Goal: Transaction & Acquisition: Subscribe to service/newsletter

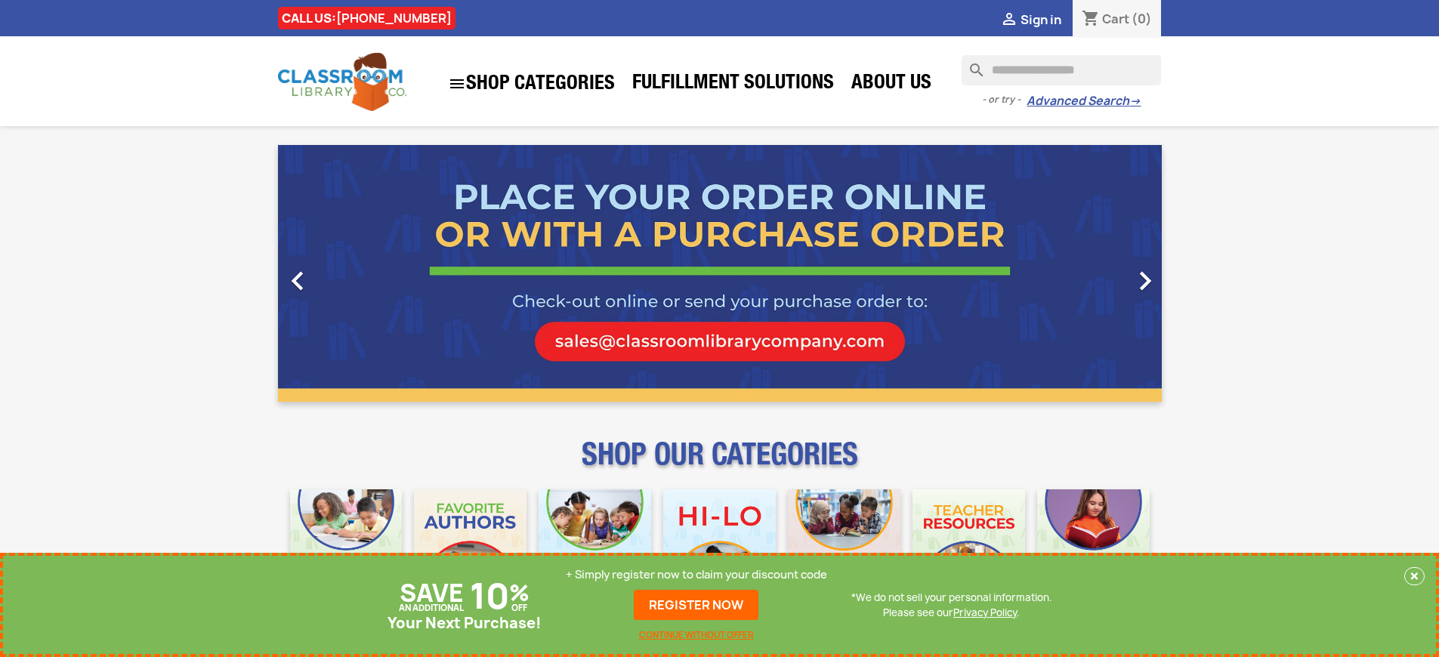
click at [697, 575] on p "+ Simply register now to claim your discount code" at bounding box center [696, 574] width 261 height 15
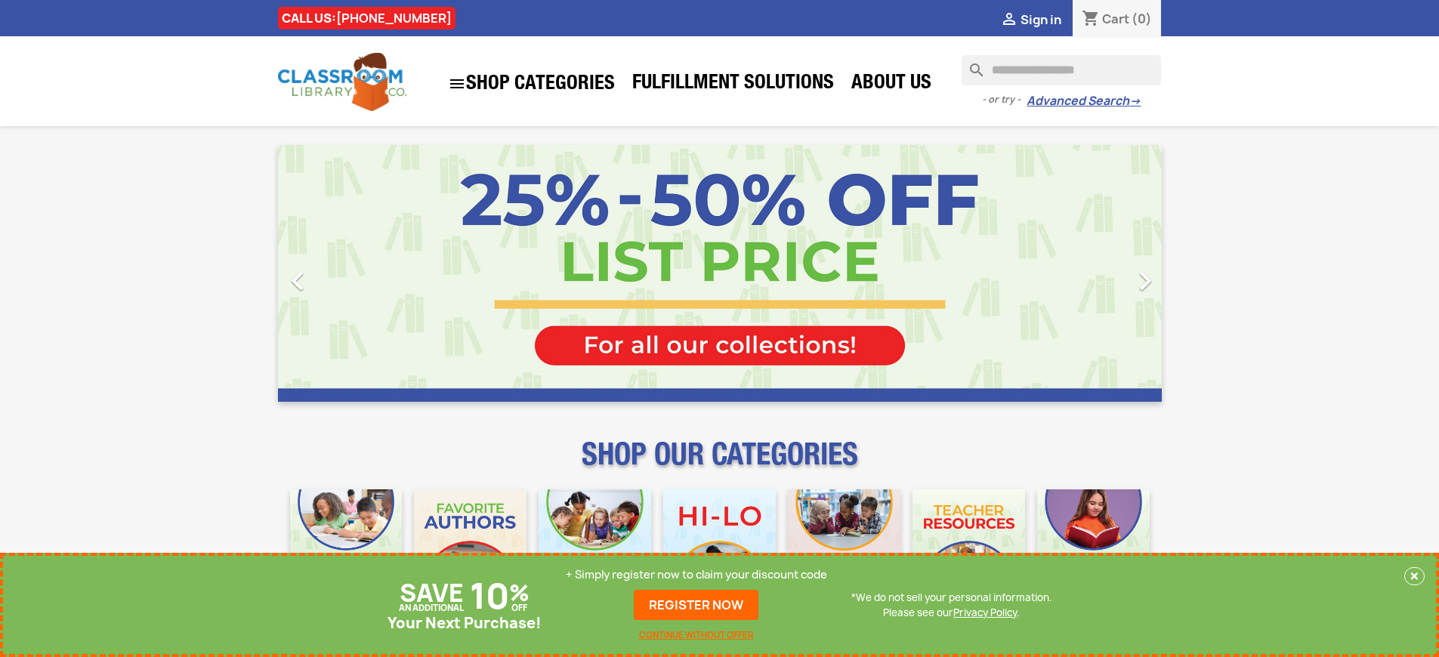
click at [697, 575] on p "+ Simply register now to claim your discount code" at bounding box center [696, 574] width 261 height 15
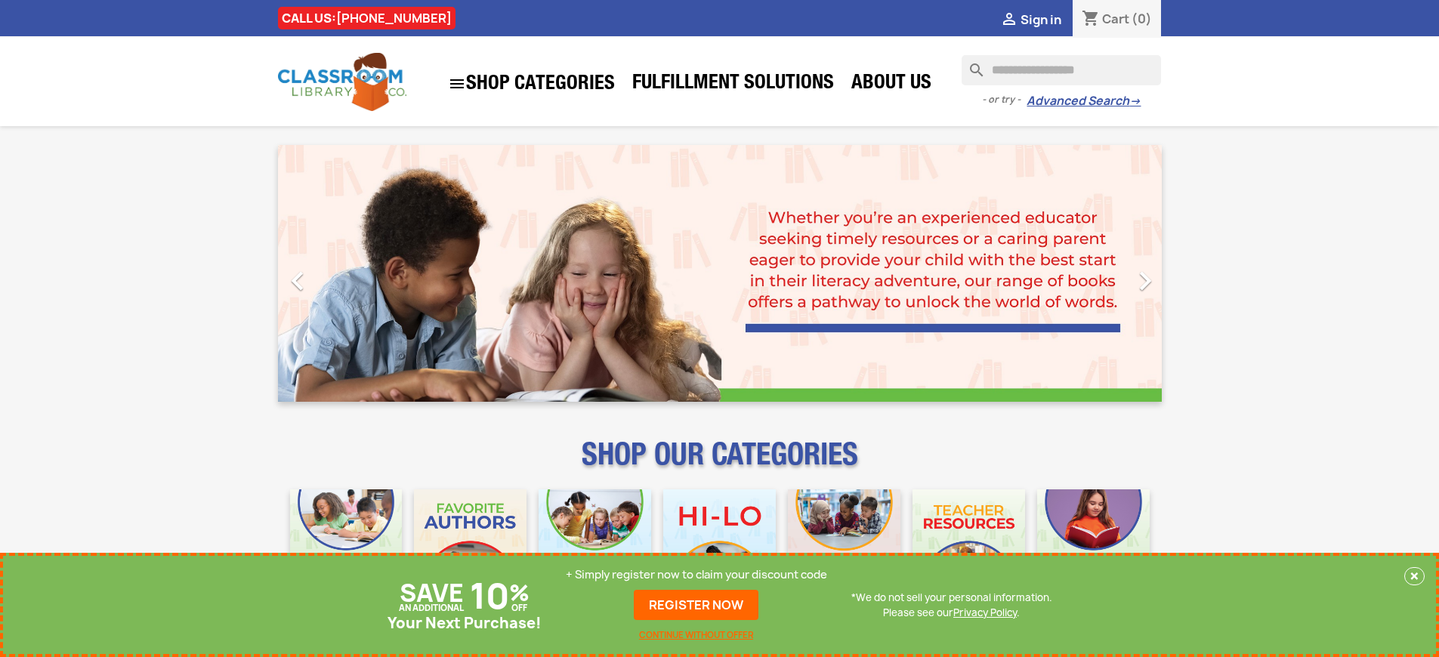
click at [697, 575] on p "+ Simply register now to claim your discount code" at bounding box center [696, 574] width 261 height 15
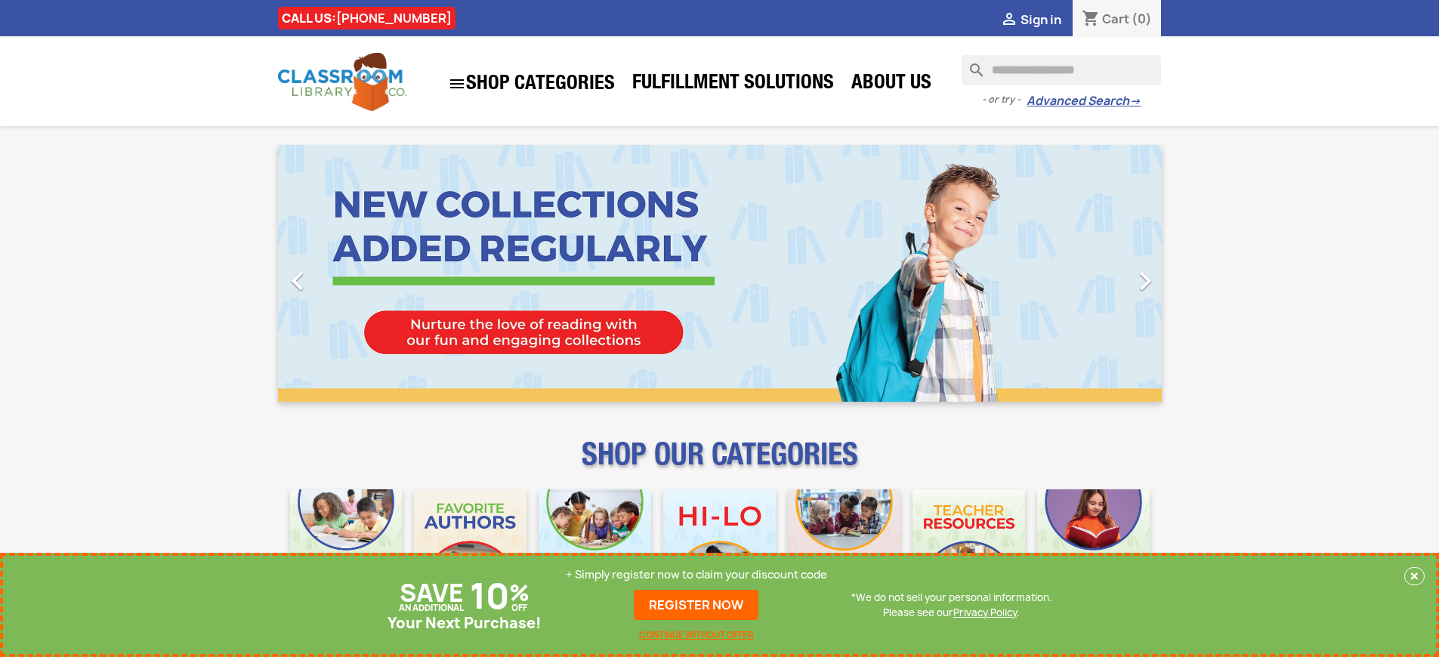
click at [697, 575] on p "+ Simply register now to claim your discount code" at bounding box center [696, 574] width 261 height 15
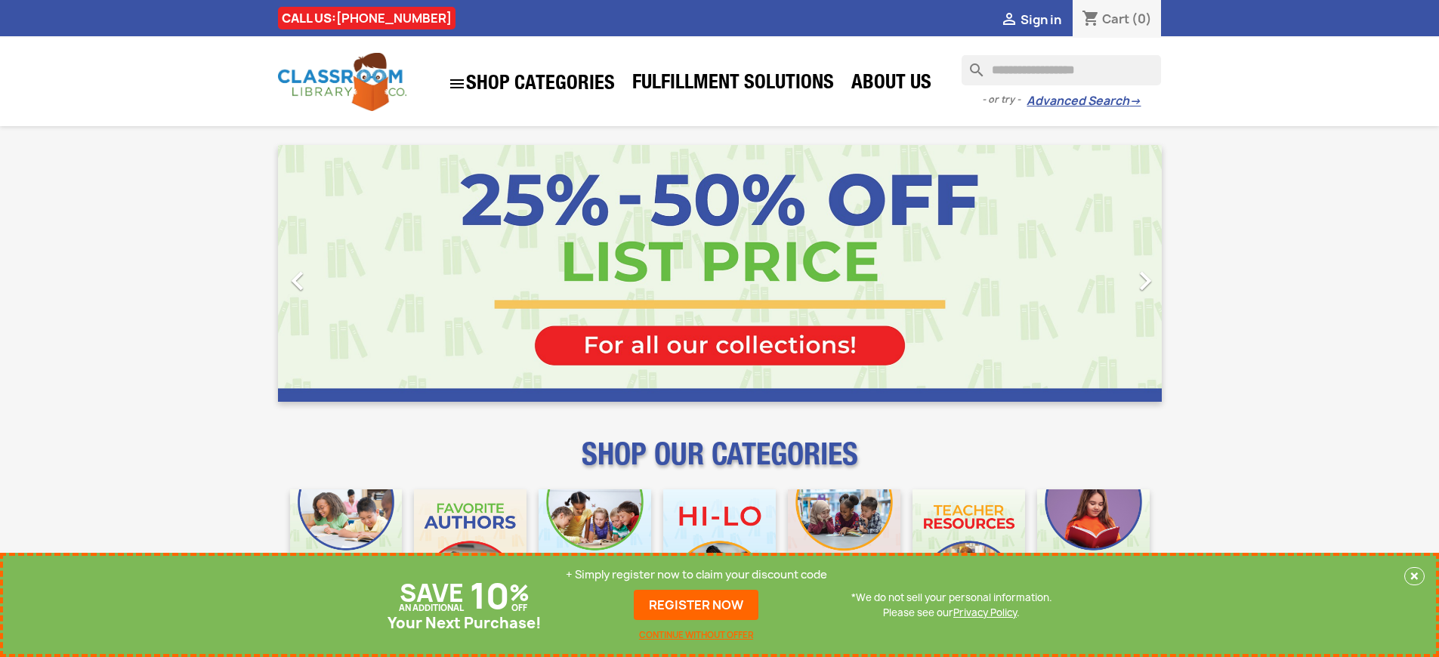
click at [697, 575] on p "+ Simply register now to claim your discount code" at bounding box center [696, 574] width 261 height 15
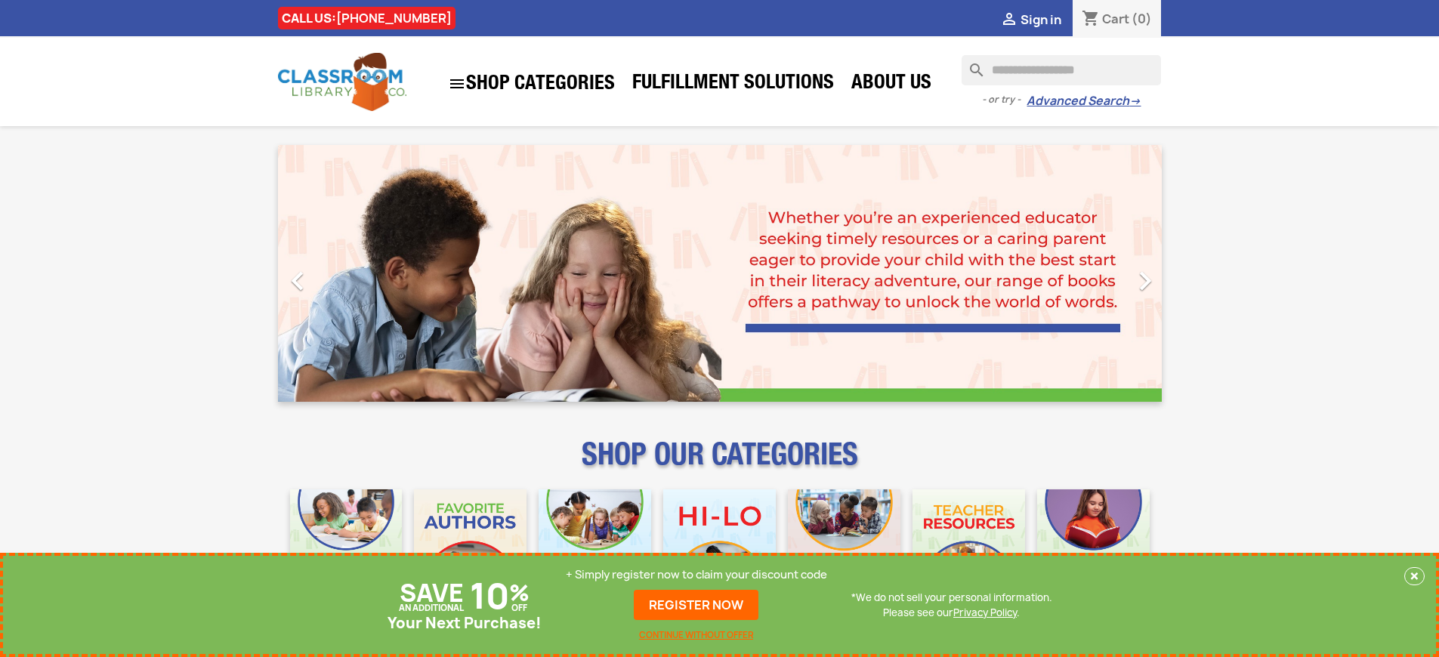
click at [697, 575] on p "+ Simply register now to claim your discount code" at bounding box center [696, 574] width 261 height 15
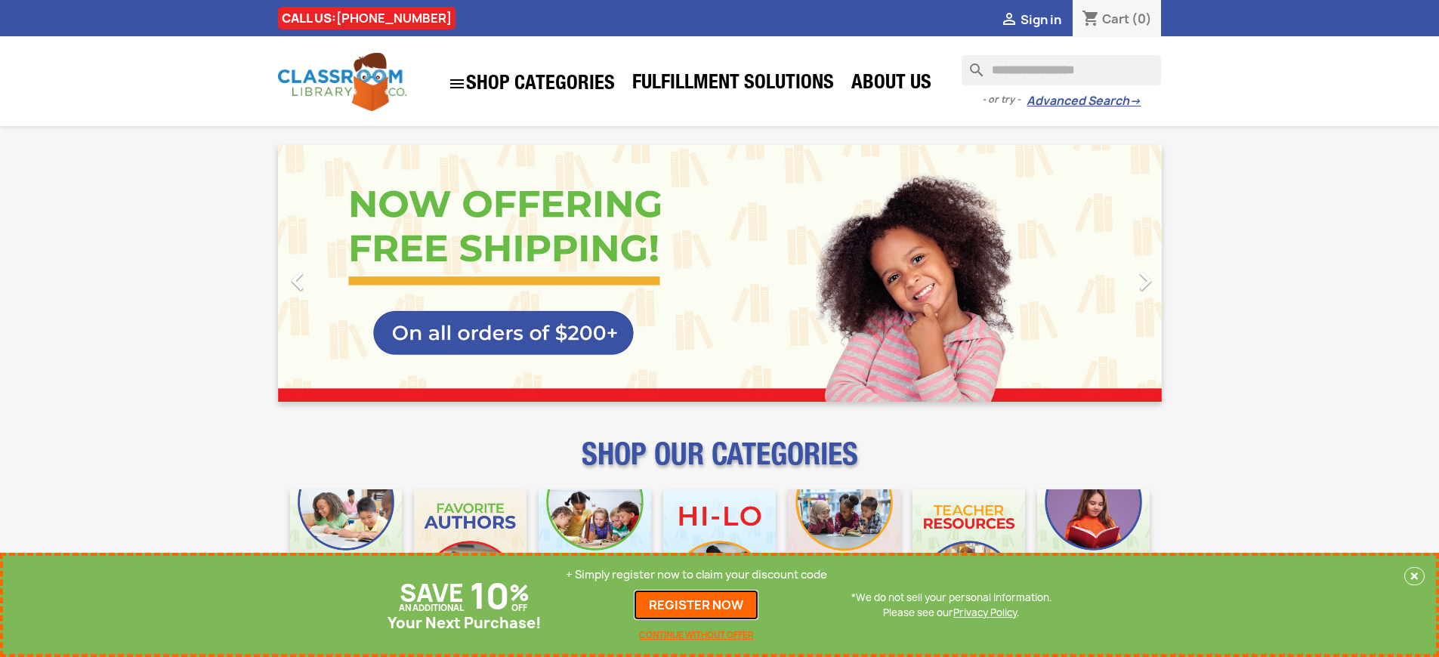
click at [697, 605] on link "REGISTER NOW" at bounding box center [696, 605] width 125 height 30
click at [697, 575] on p "+ Simply register now to claim your discount code" at bounding box center [696, 574] width 261 height 15
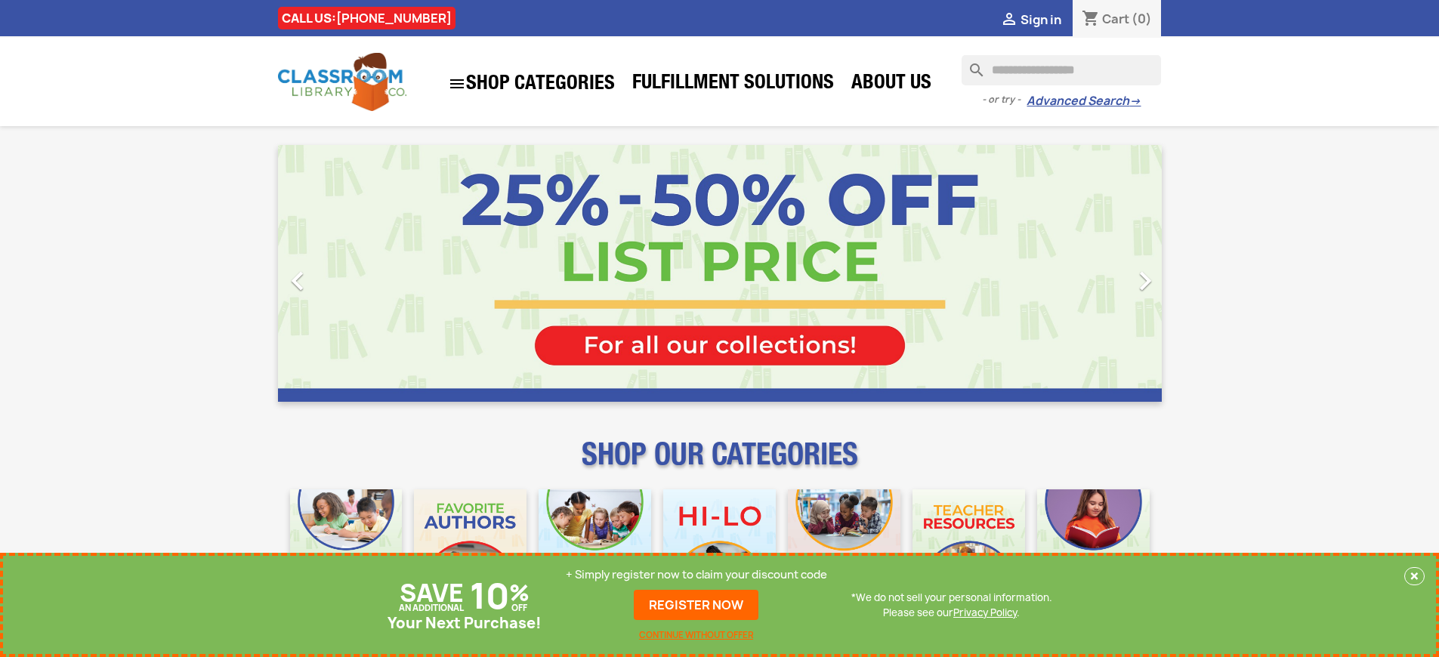
click at [697, 575] on p "+ Simply register now to claim your discount code" at bounding box center [696, 574] width 261 height 15
click at [697, 605] on link "REGISTER NOW" at bounding box center [696, 605] width 125 height 30
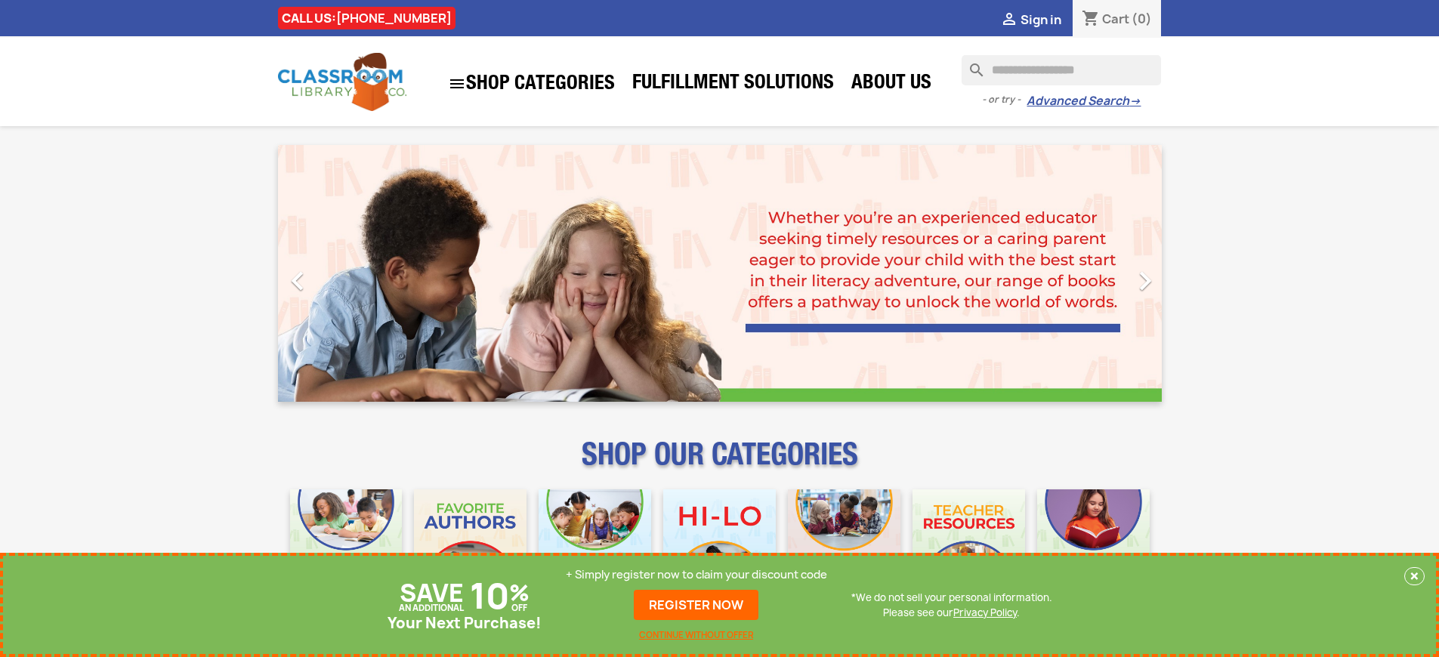
click at [697, 575] on p "+ Simply register now to claim your discount code" at bounding box center [696, 574] width 261 height 15
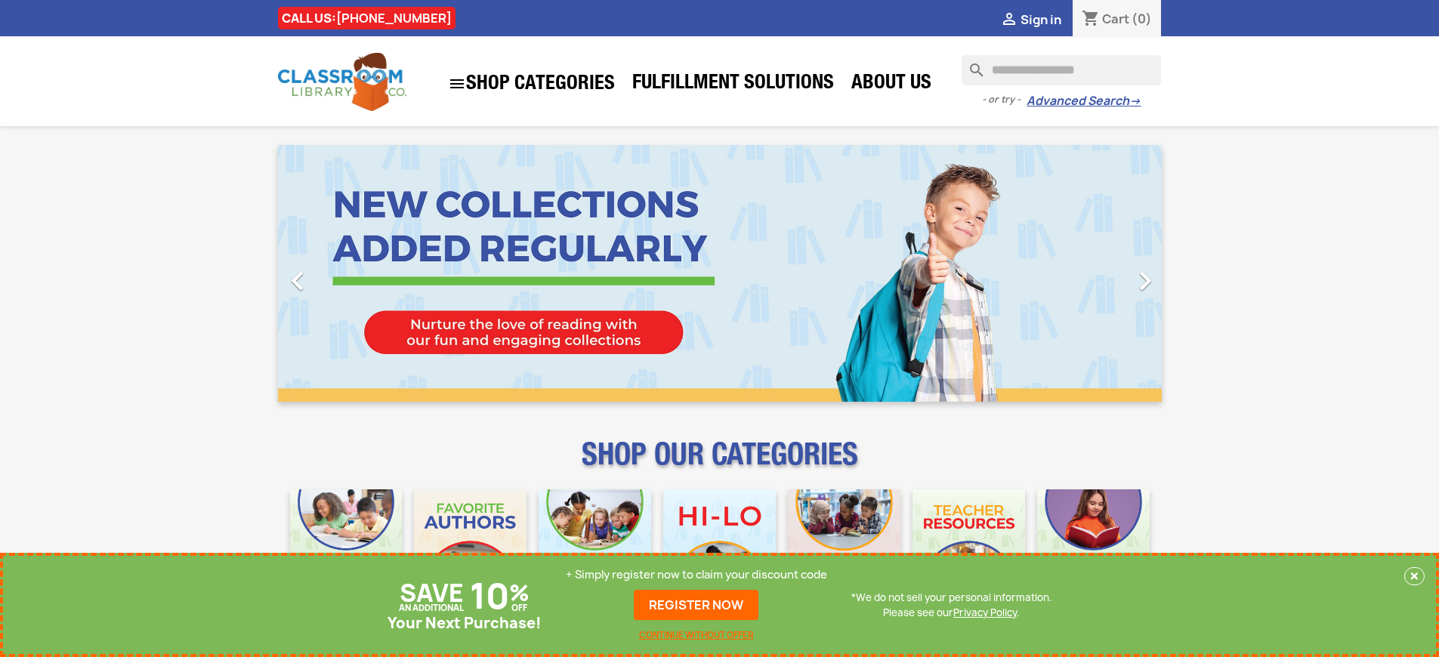
click at [697, 575] on p "+ Simply register now to claim your discount code" at bounding box center [696, 574] width 261 height 15
click at [697, 605] on link "REGISTER NOW" at bounding box center [696, 605] width 125 height 30
